Goal: Task Accomplishment & Management: Use online tool/utility

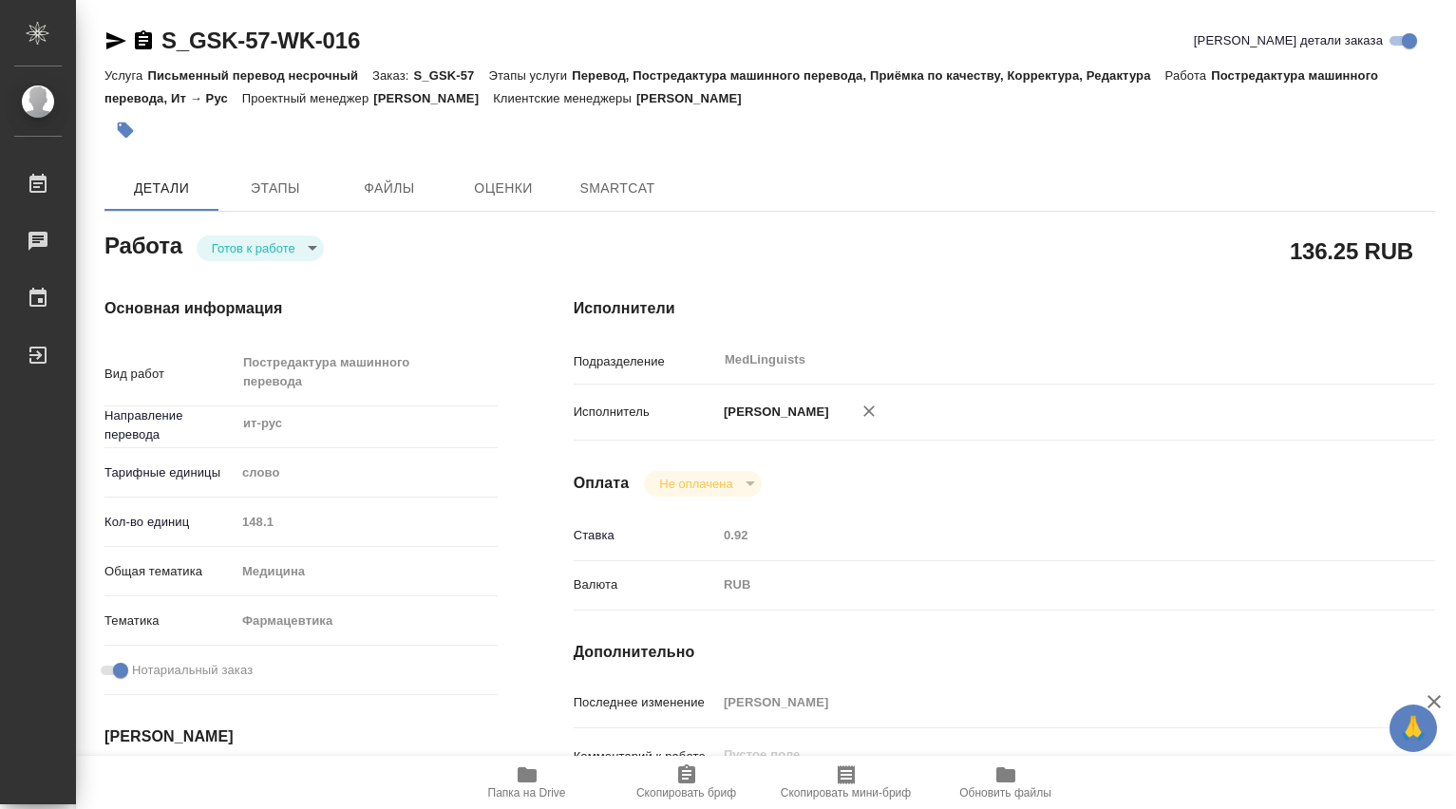
type textarea "x"
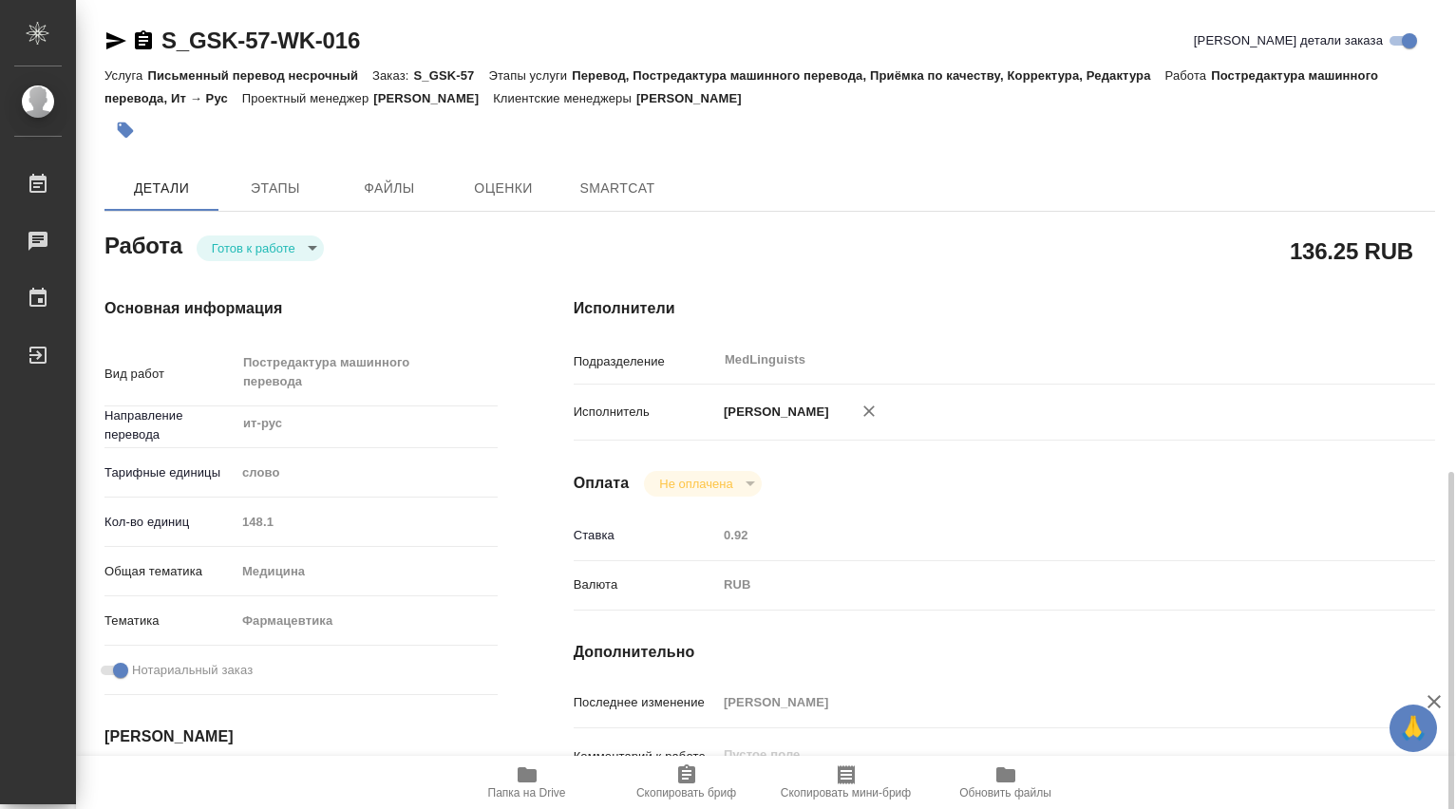
scroll to position [316, 0]
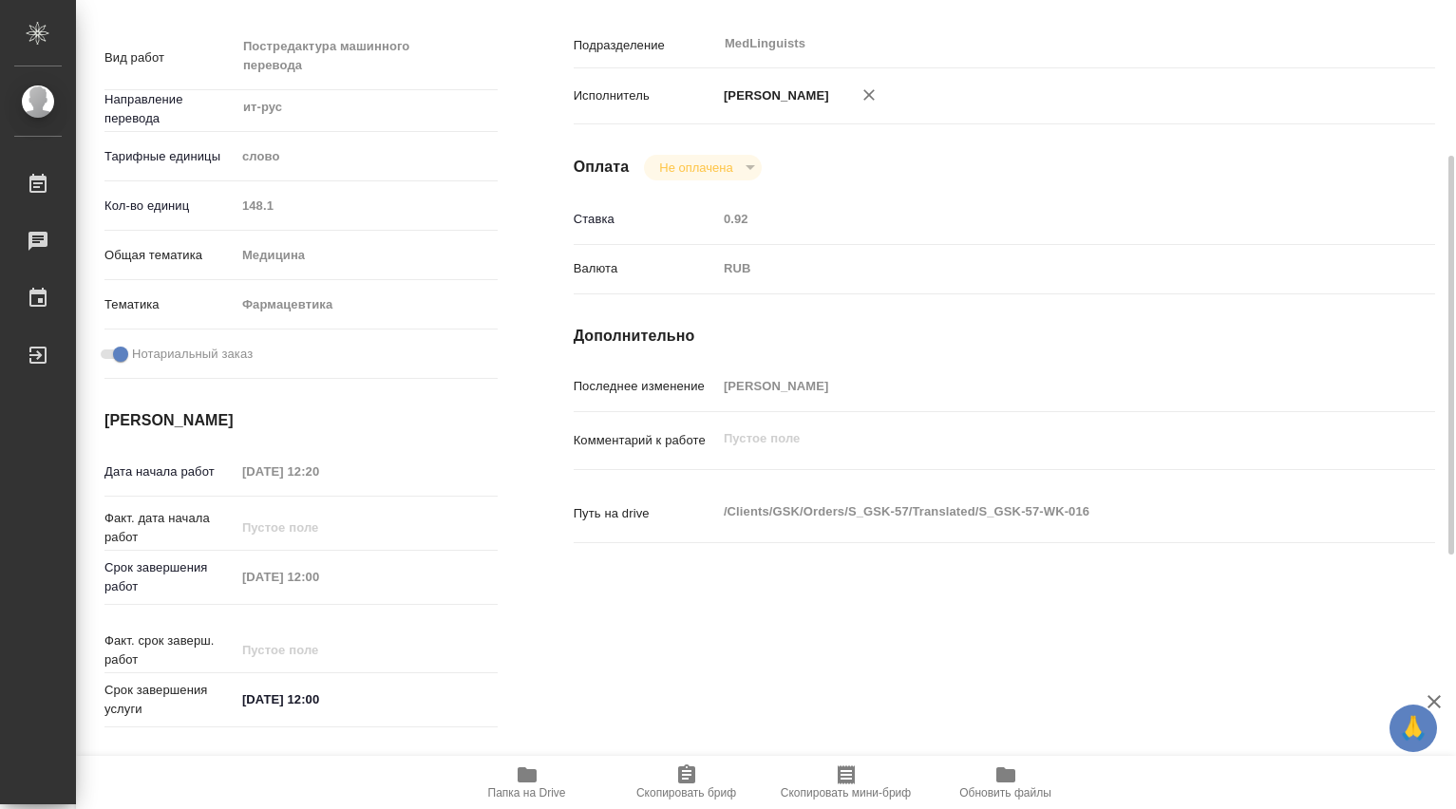
type textarea "x"
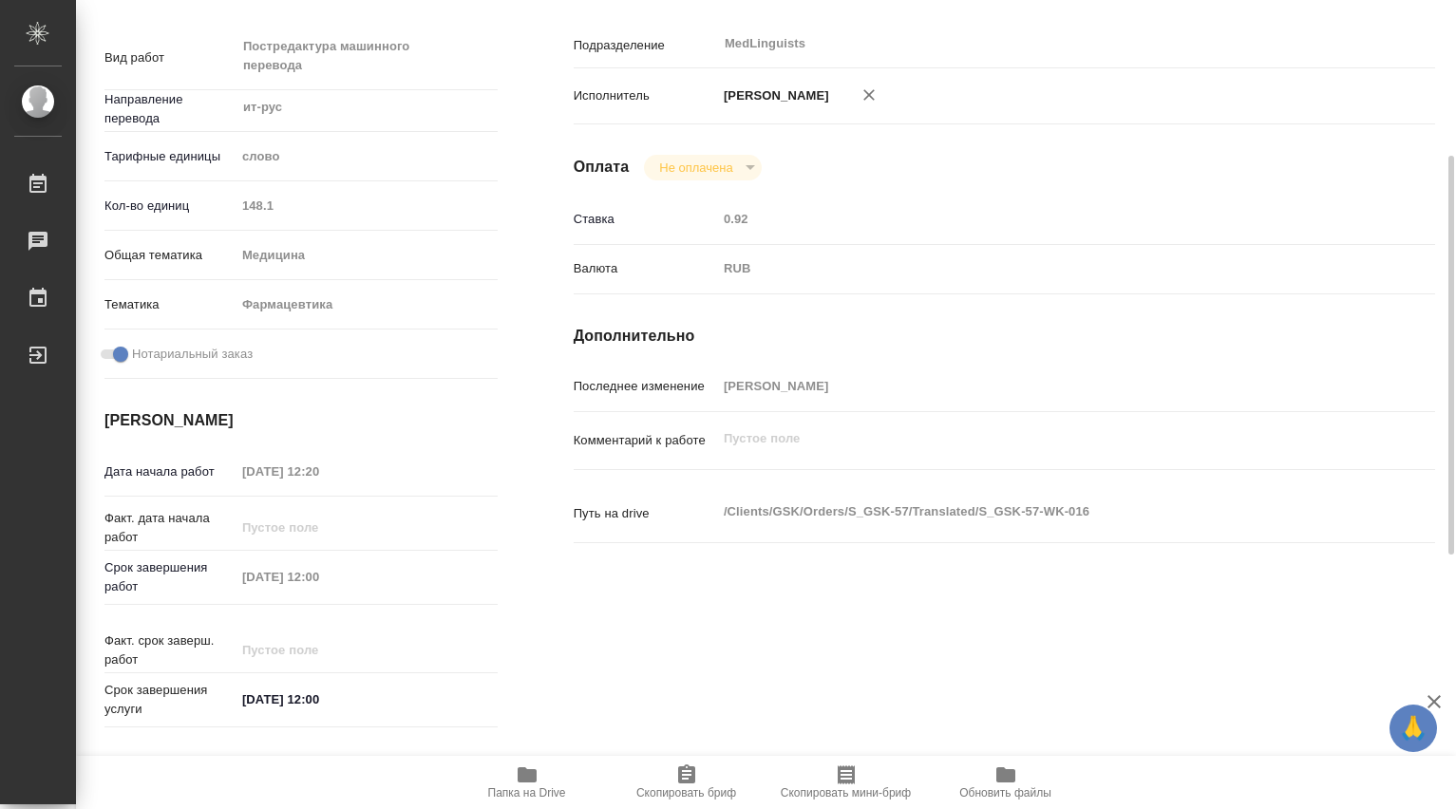
type textarea "x"
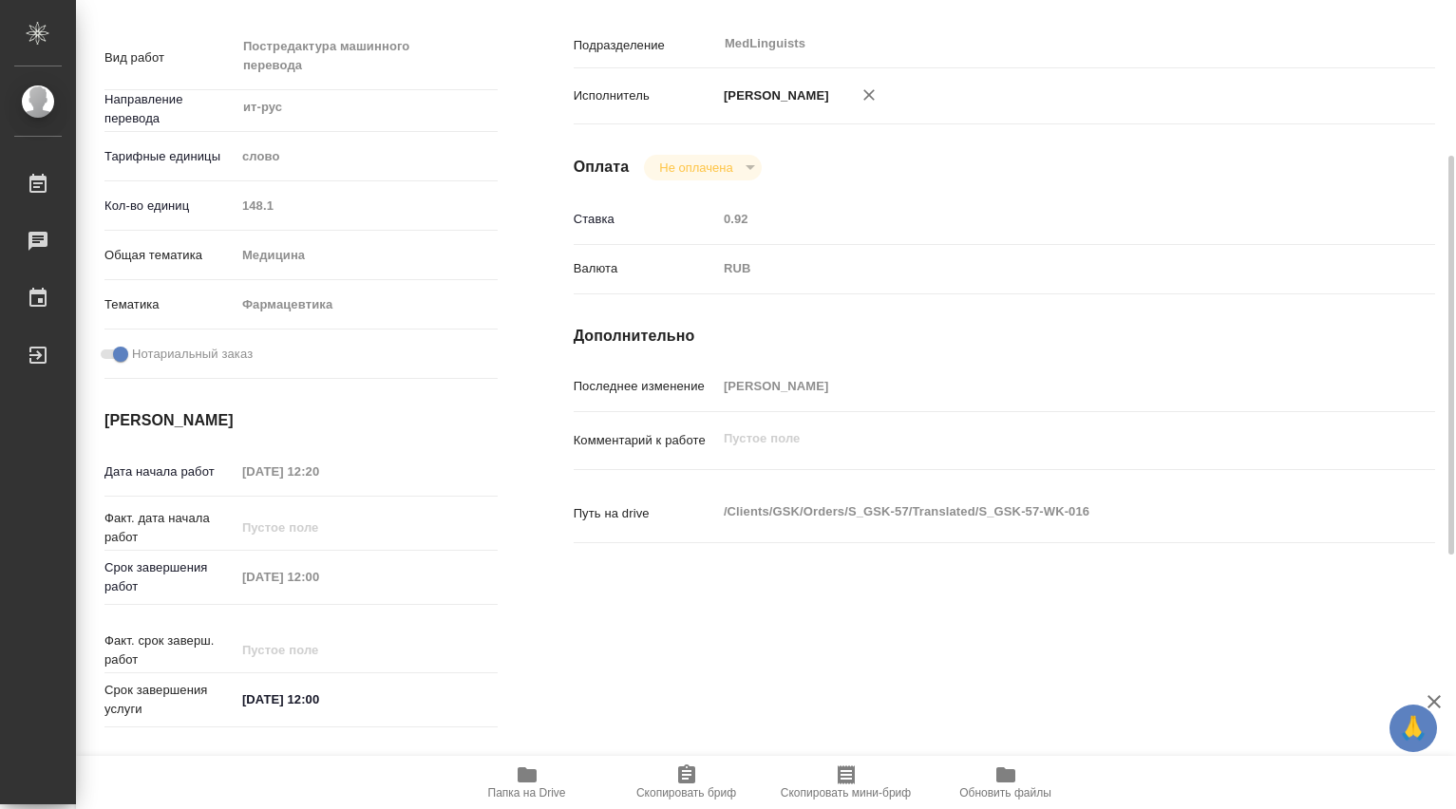
type textarea "x"
